Goal: Book appointment/travel/reservation

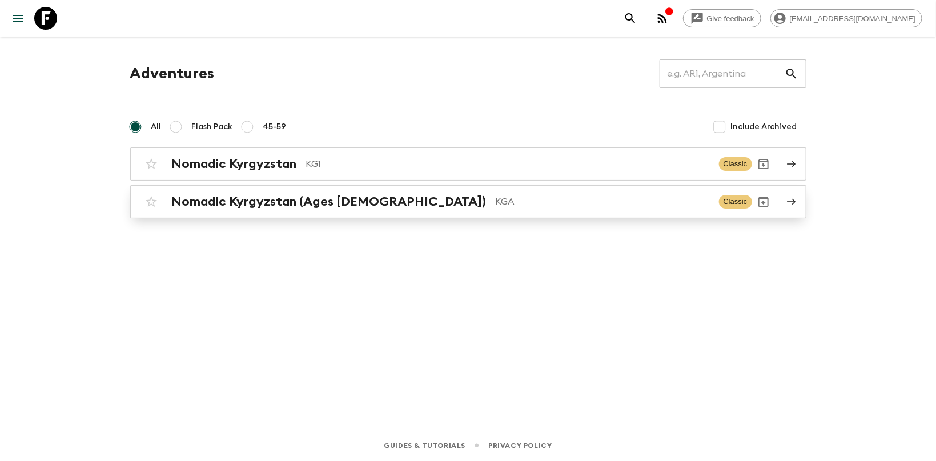
click at [237, 208] on h2 "Nomadic Kyrgyzstan (Ages [DEMOGRAPHIC_DATA])" at bounding box center [329, 201] width 315 height 15
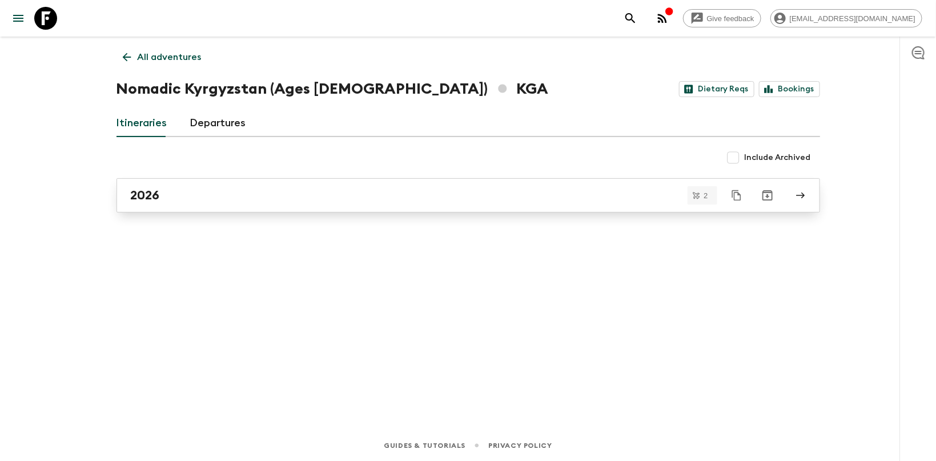
click at [227, 202] on div "2026" at bounding box center [457, 195] width 653 height 15
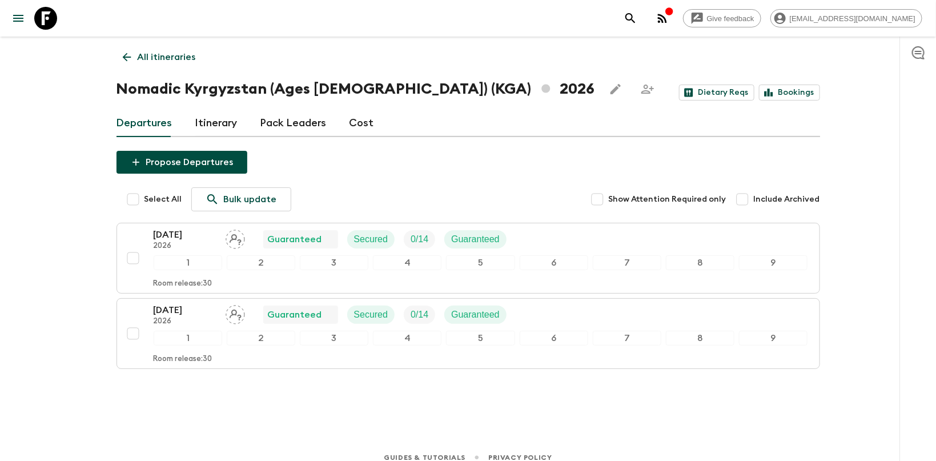
click at [123, 58] on icon at bounding box center [126, 57] width 13 height 13
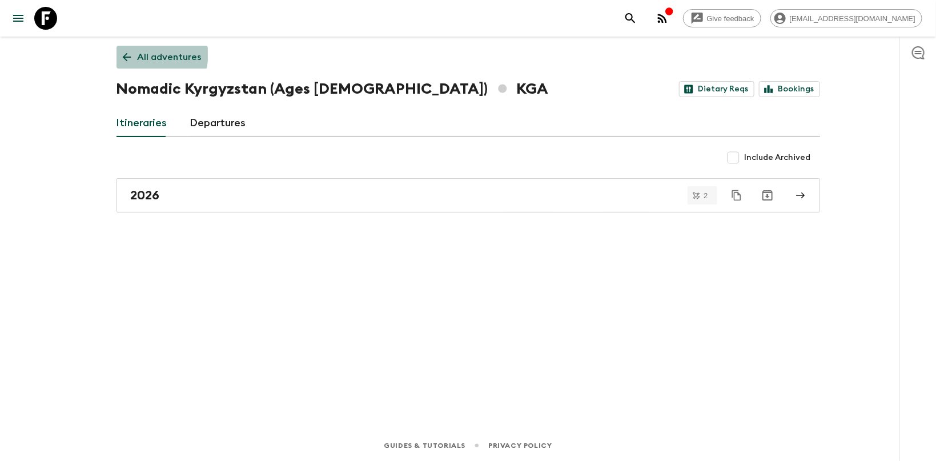
click at [128, 52] on icon at bounding box center [126, 57] width 13 height 13
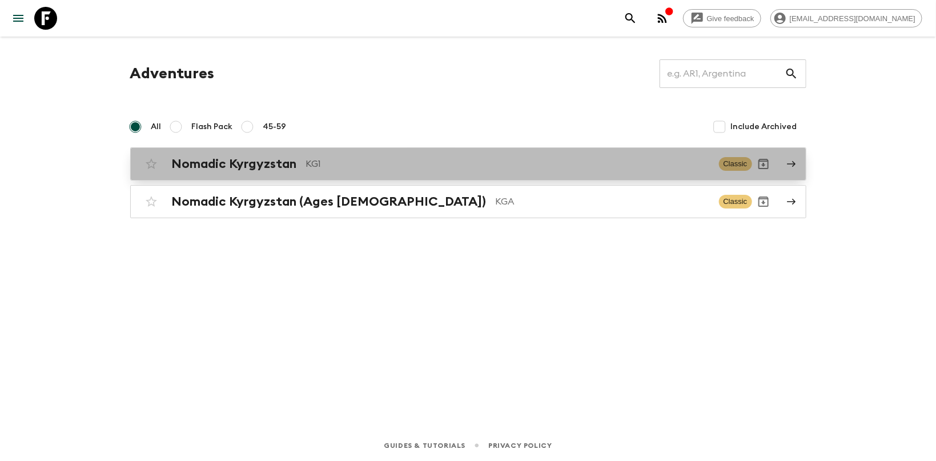
click at [271, 159] on h2 "Nomadic Kyrgyzstan" at bounding box center [234, 163] width 125 height 15
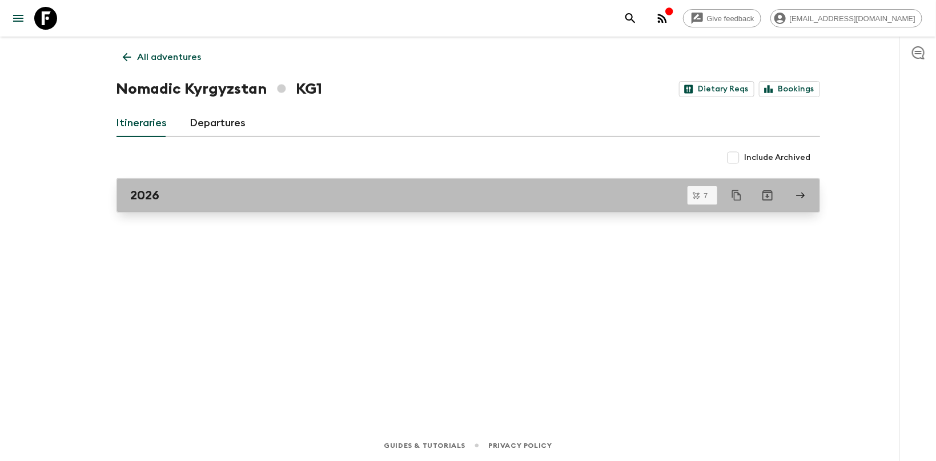
click at [174, 189] on div "2026" at bounding box center [457, 195] width 653 height 15
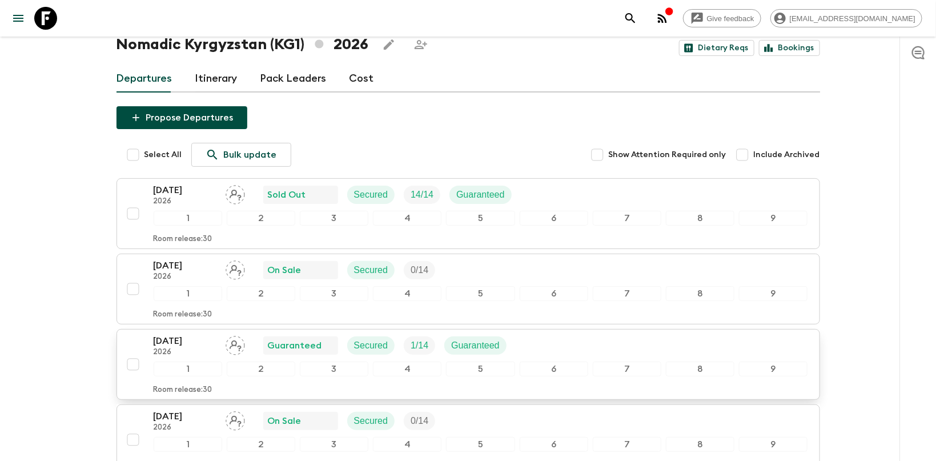
scroll to position [23, 0]
